Goal: Information Seeking & Learning: Learn about a topic

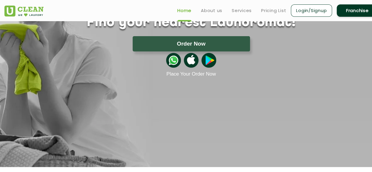
scroll to position [60, 0]
click at [175, 100] on section "Find your nearest Laundromat! Please select the location Order Now Place Your O…" at bounding box center [186, 64] width 372 height 206
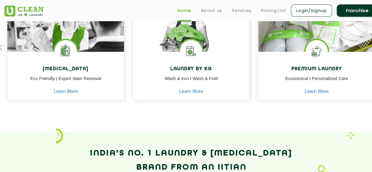
scroll to position [285, 0]
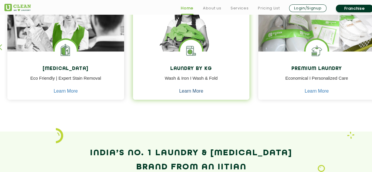
click at [188, 91] on link "Learn More" at bounding box center [191, 91] width 24 height 5
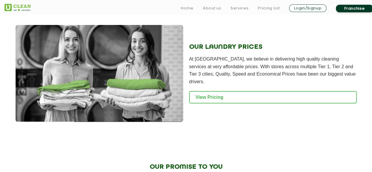
scroll to position [802, 0]
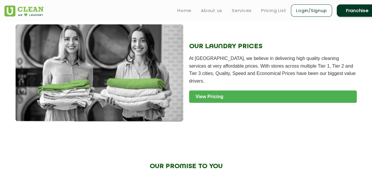
click at [230, 99] on link "View Pricing" at bounding box center [273, 97] width 168 height 12
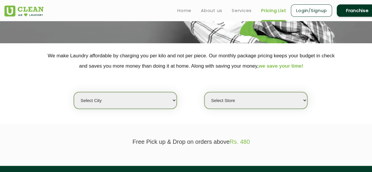
scroll to position [92, 0]
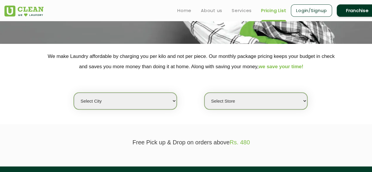
click at [169, 98] on select "Select city Aalo Agartala Agra Ahmedabad Akola Aligarh Alwar - UClean Select Am…" at bounding box center [125, 101] width 103 height 17
select select "1"
click at [74, 93] on select "Select city Aalo Agartala Agra Ahmedabad Akola Aligarh Alwar - UClean Select Am…" at bounding box center [125, 101] width 103 height 17
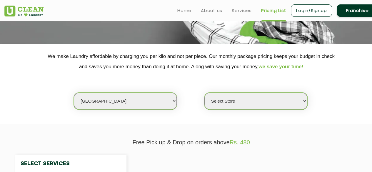
select select "0"
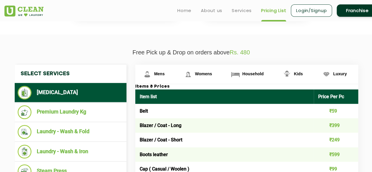
scroll to position [183, 0]
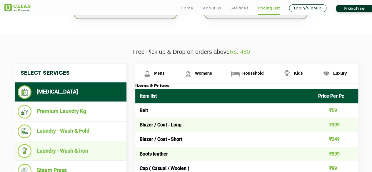
click at [80, 148] on li "Laundry - Wash & Iron" at bounding box center [71, 151] width 106 height 14
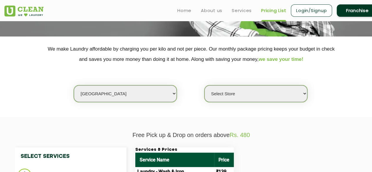
scroll to position [99, 0]
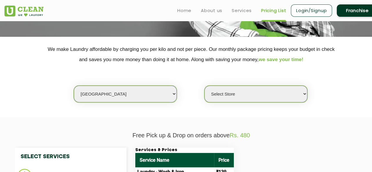
click at [220, 95] on select "Select Store UClean Vasant Kunj UClean Greater Kailash 2 UClean Dwarka UClean R…" at bounding box center [256, 94] width 103 height 17
